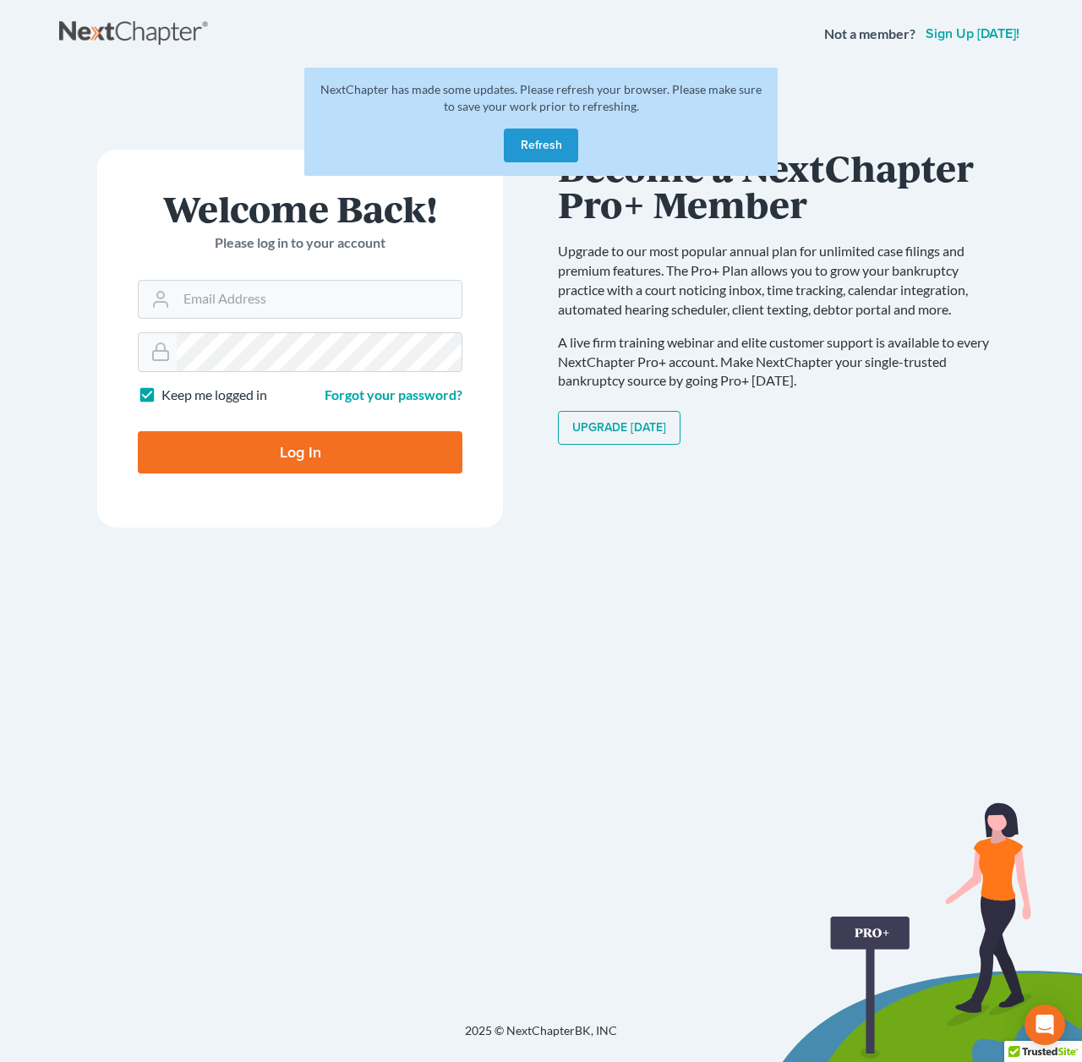
click at [526, 147] on button "Refresh" at bounding box center [541, 145] width 74 height 34
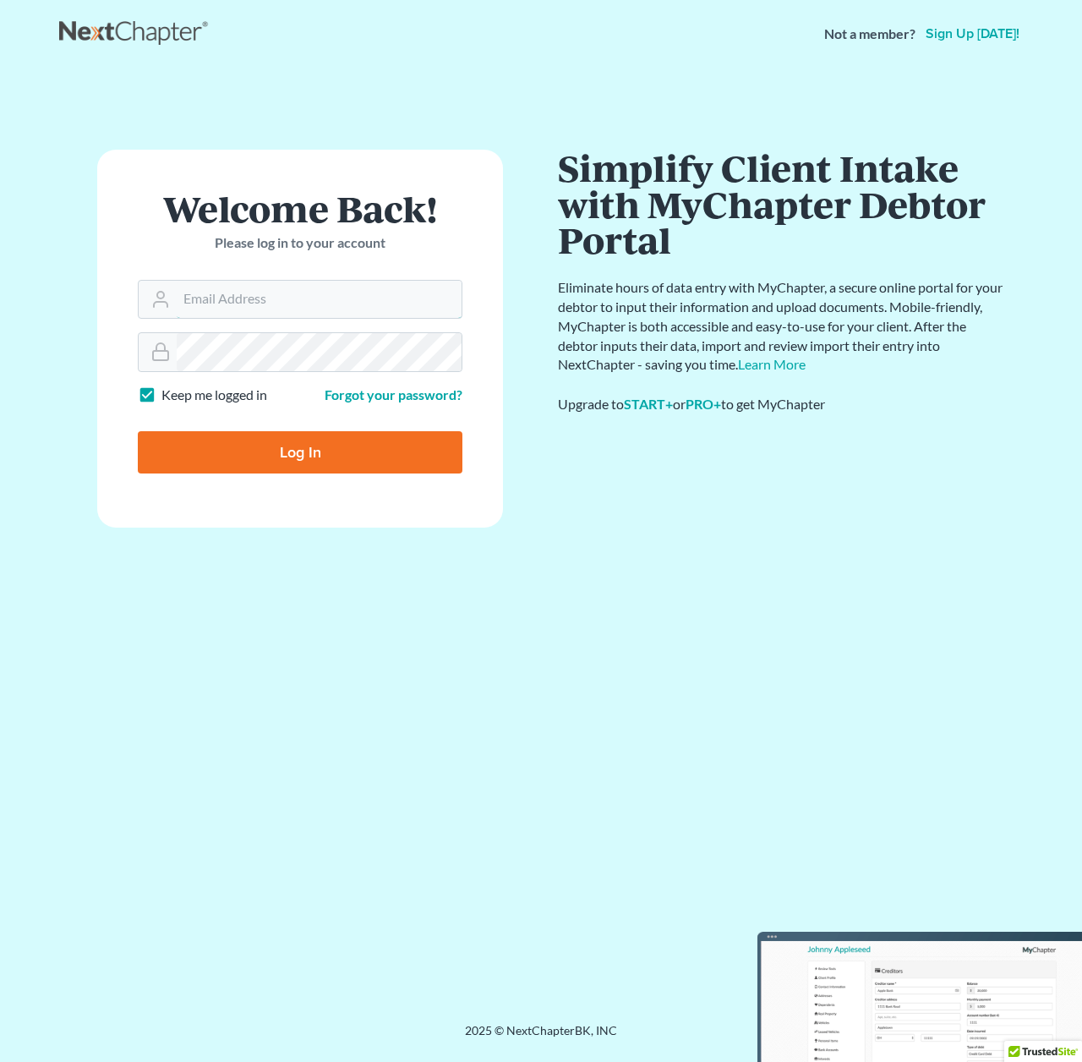
type input "[PERSON_NAME][EMAIL_ADDRESS][DOMAIN_NAME]"
click at [259, 446] on input "Log In" at bounding box center [300, 452] width 325 height 42
type input "Thinking..."
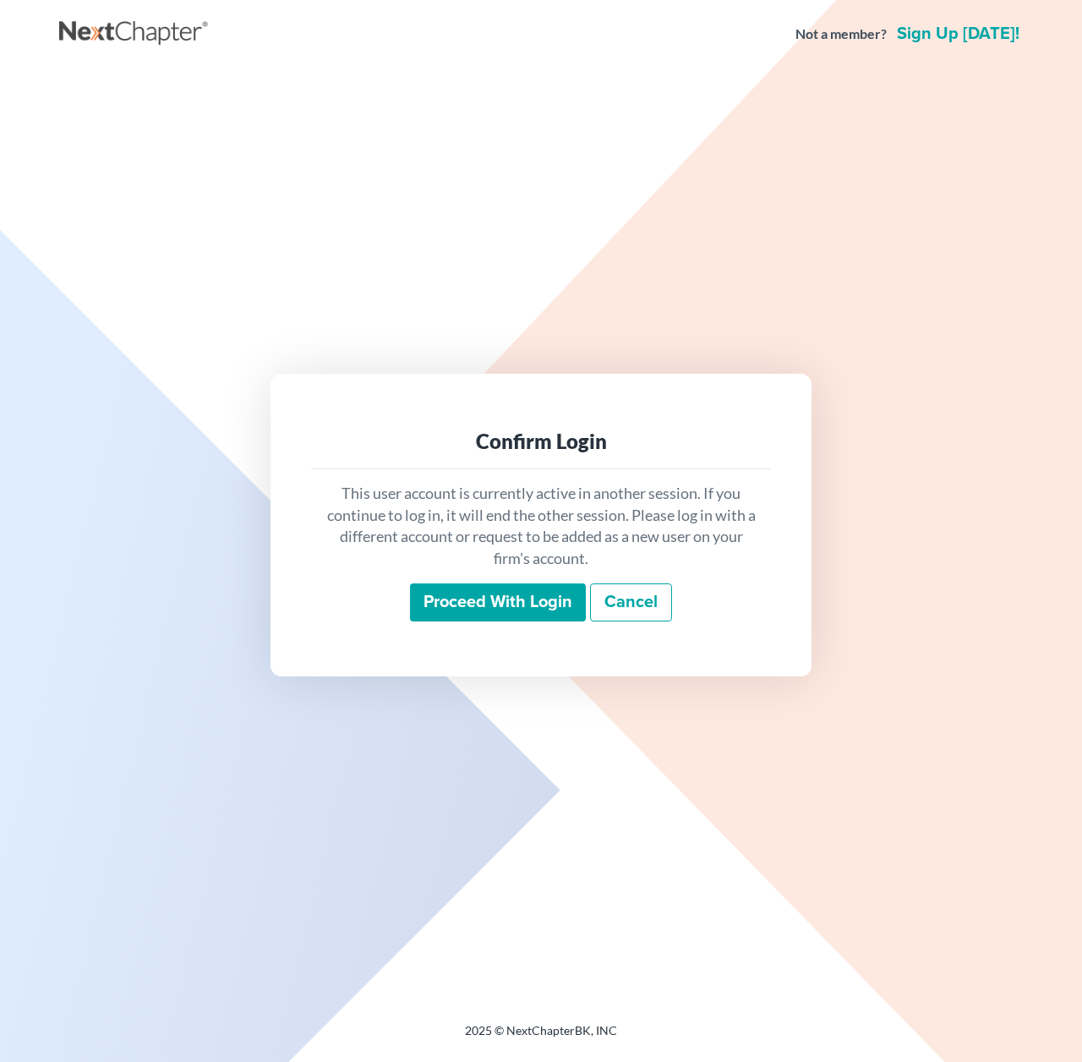
click at [487, 590] on input "Proceed with login" at bounding box center [498, 602] width 176 height 39
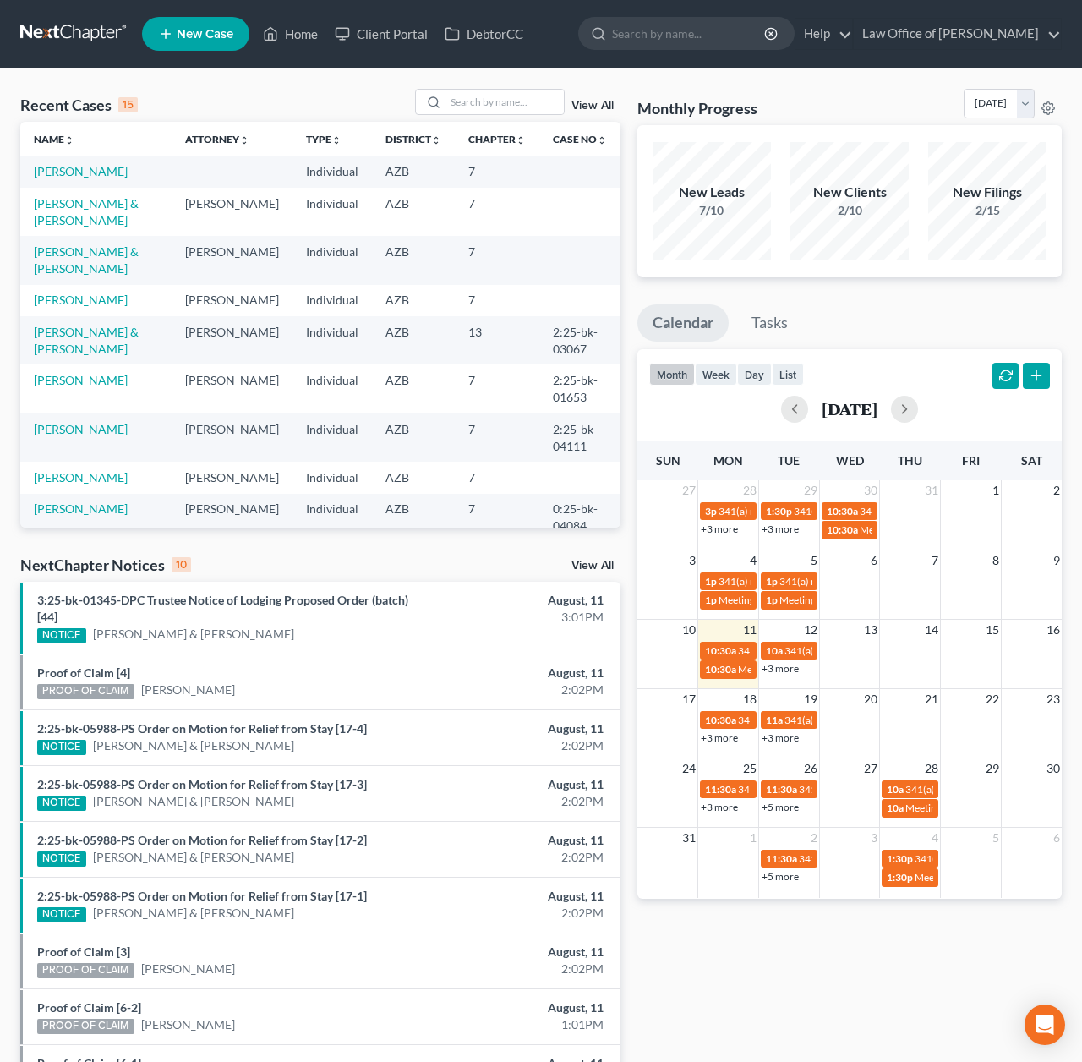
click at [206, 35] on span "New Case" at bounding box center [205, 34] width 57 height 13
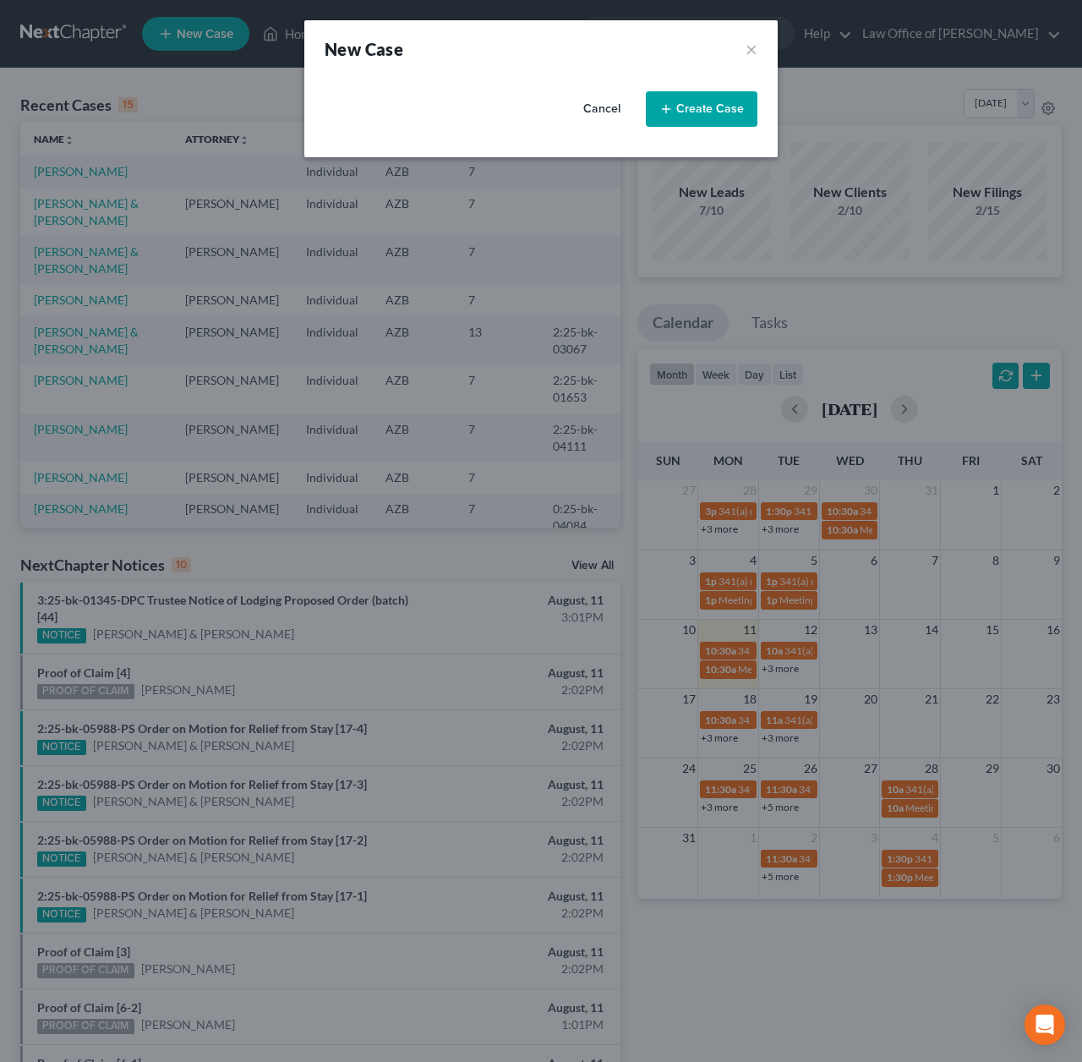
select select "4"
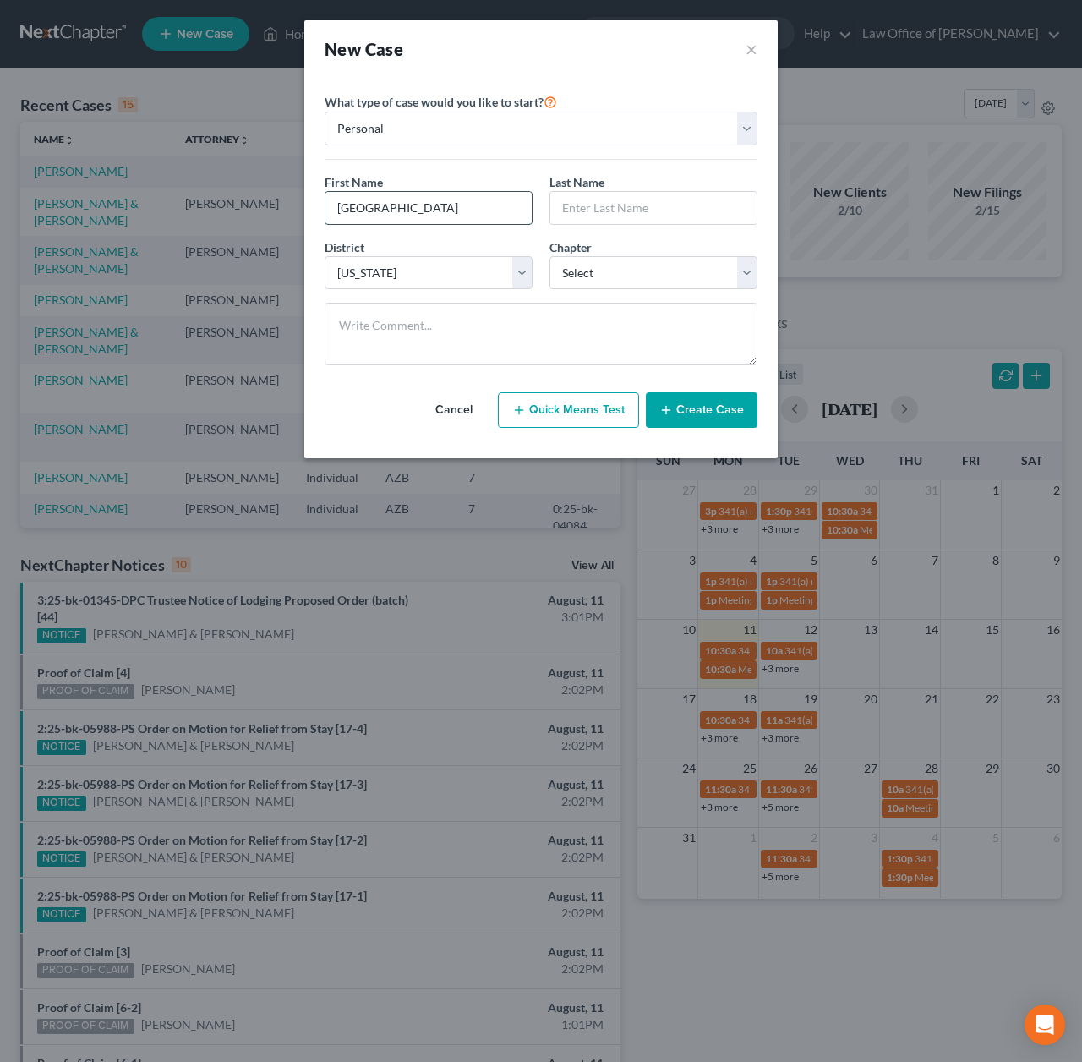
type input "Deangelo"
type input "Oakley"
select select "0"
click at [703, 400] on button "Create Case" at bounding box center [702, 410] width 112 height 36
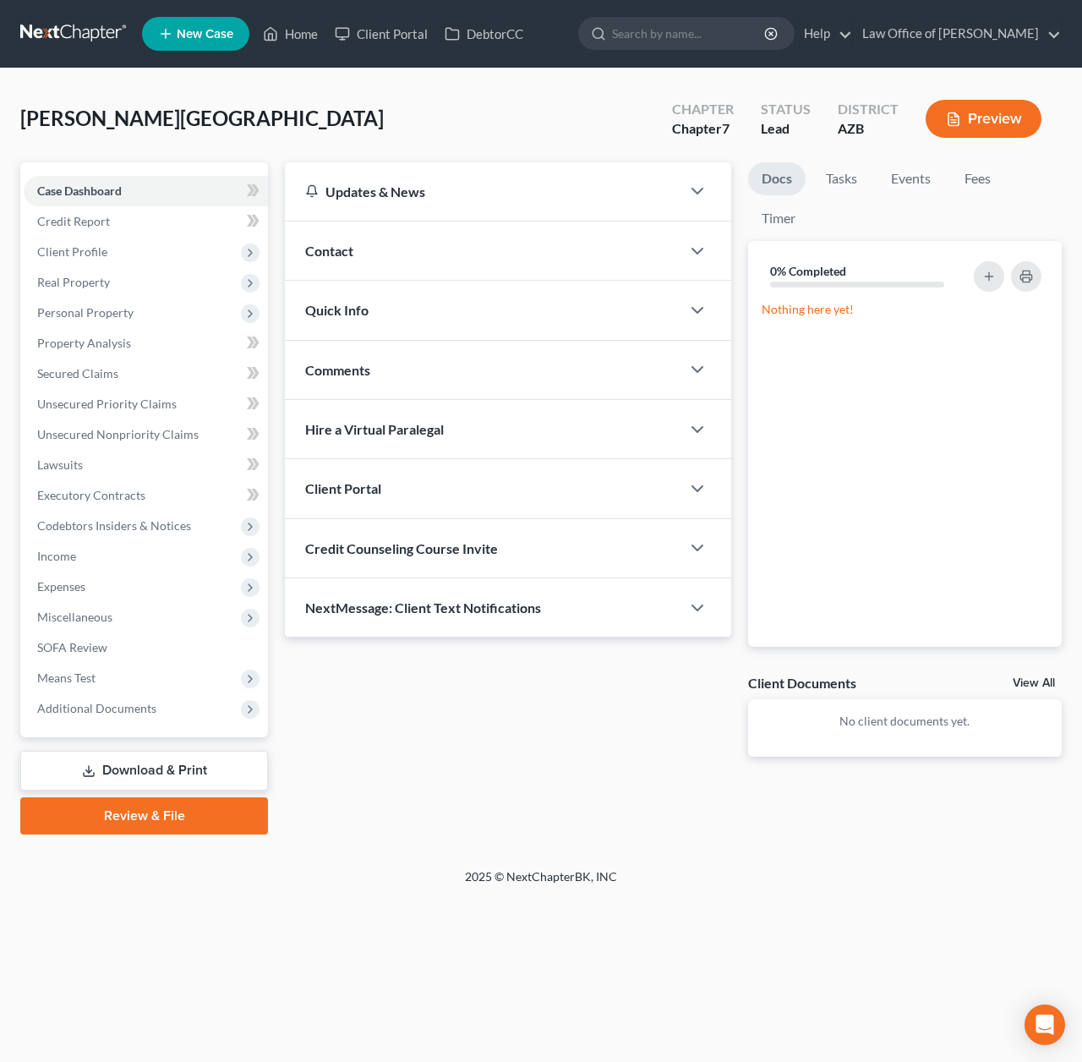
click at [405, 546] on span "Credit Counseling Course Invite" at bounding box center [401, 548] width 193 height 16
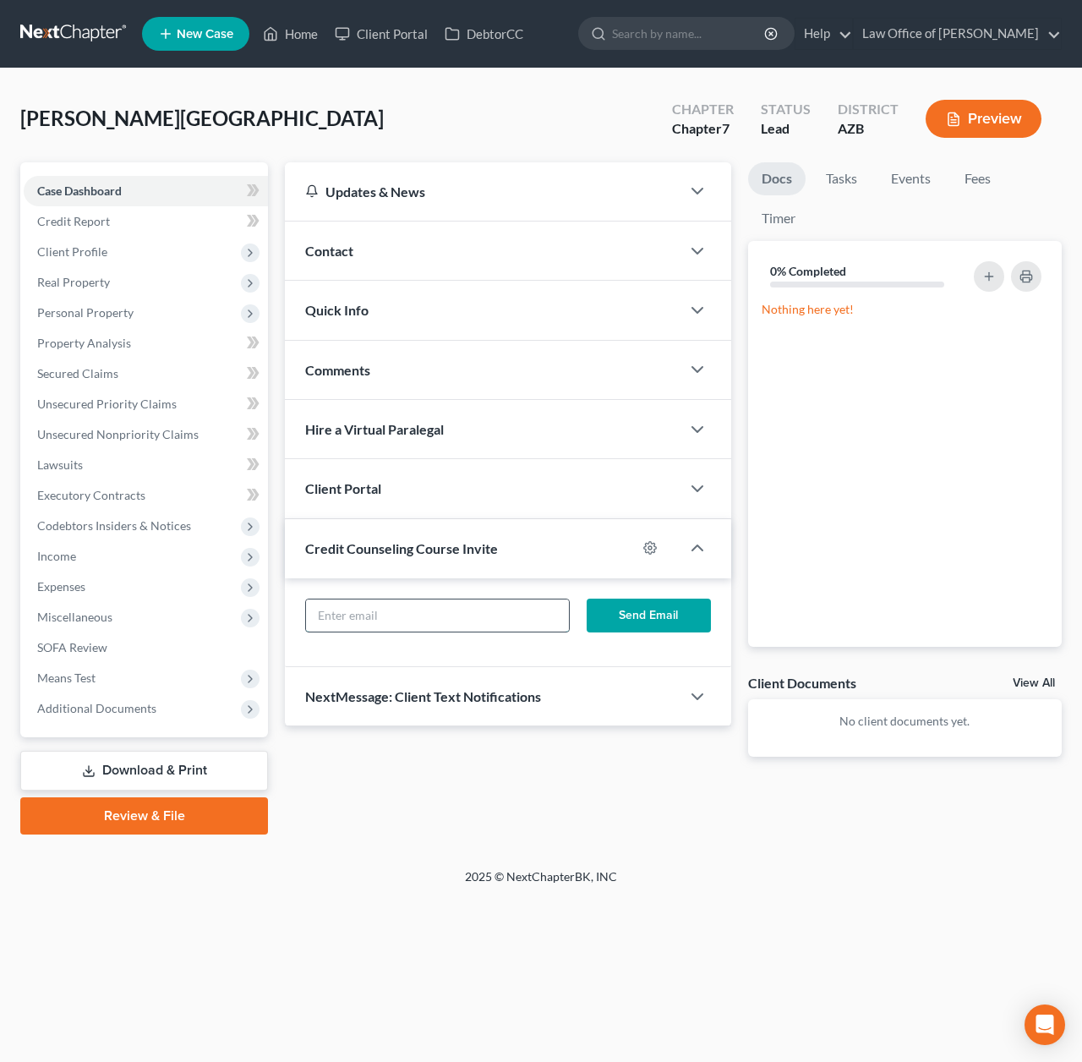
click at [374, 620] on input "text" at bounding box center [437, 615] width 263 height 32
paste input "2shay33@gmail.com"
type input "2shay33@gmail.com"
click at [640, 611] on button "Send Email" at bounding box center [649, 616] width 124 height 34
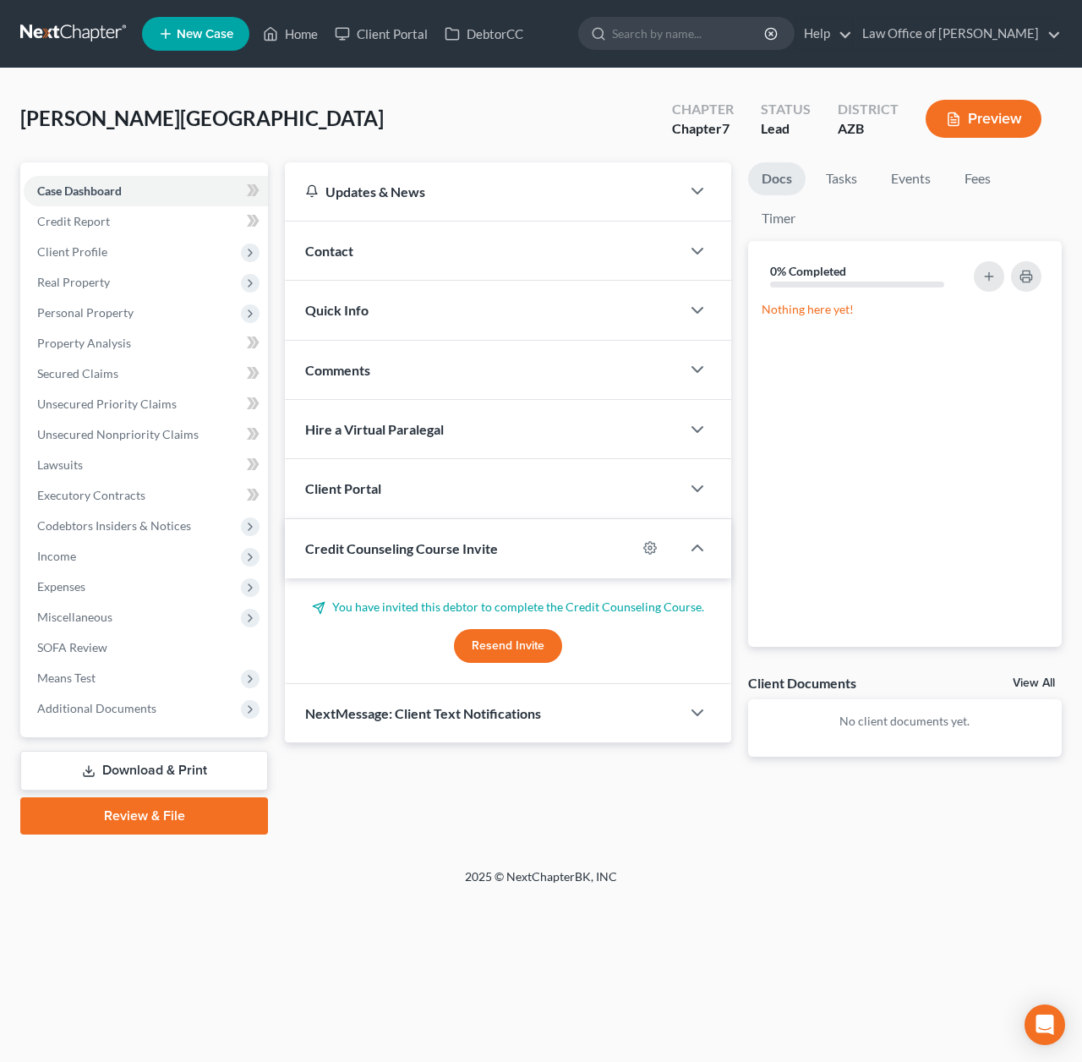
click at [429, 510] on div "Client Portal" at bounding box center [483, 488] width 396 height 58
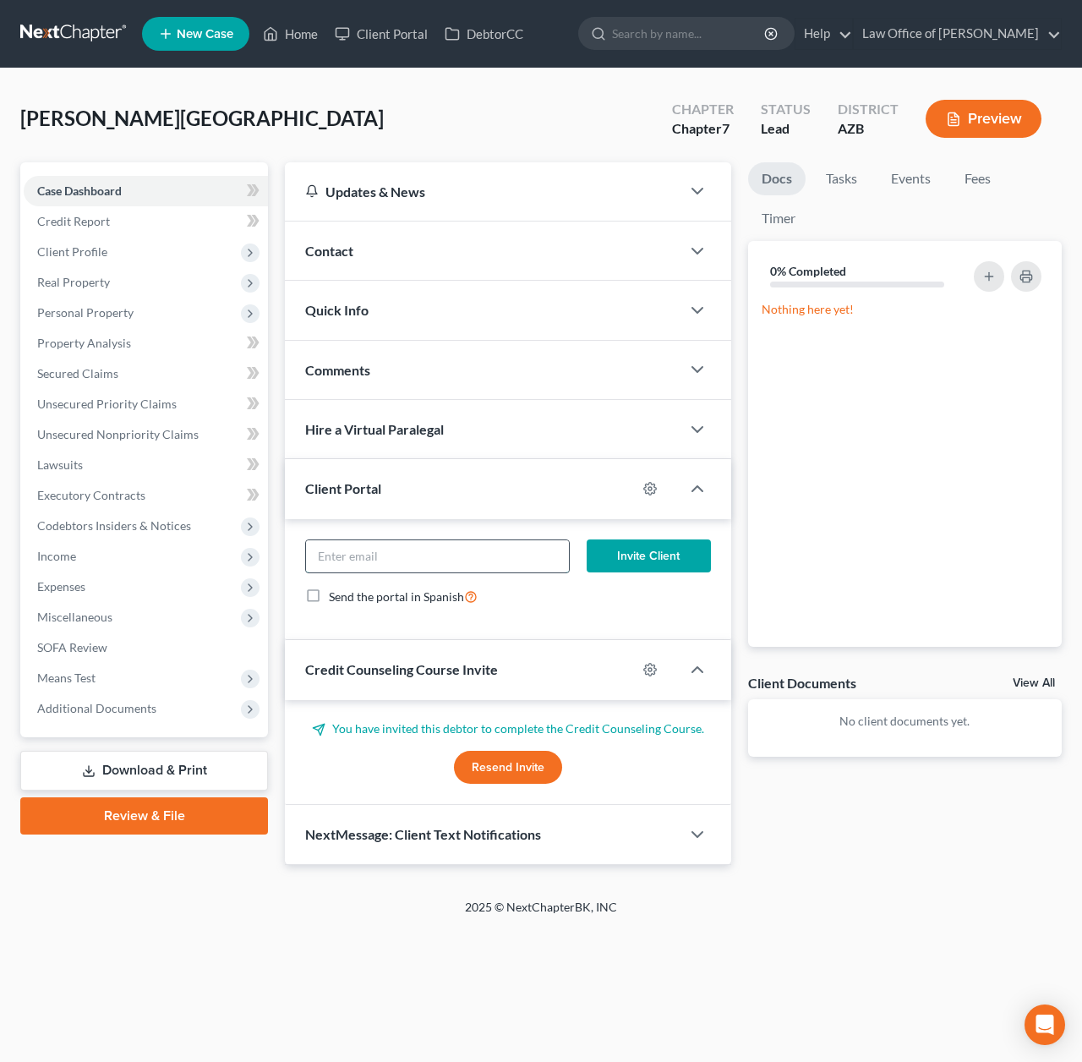
click at [402, 555] on input "email" at bounding box center [437, 556] width 263 height 32
paste input "2shay33@gmail.com"
type input "2shay33@gmail.com"
click at [638, 556] on button "Invite Client" at bounding box center [649, 556] width 124 height 34
